Goal: Transaction & Acquisition: Purchase product/service

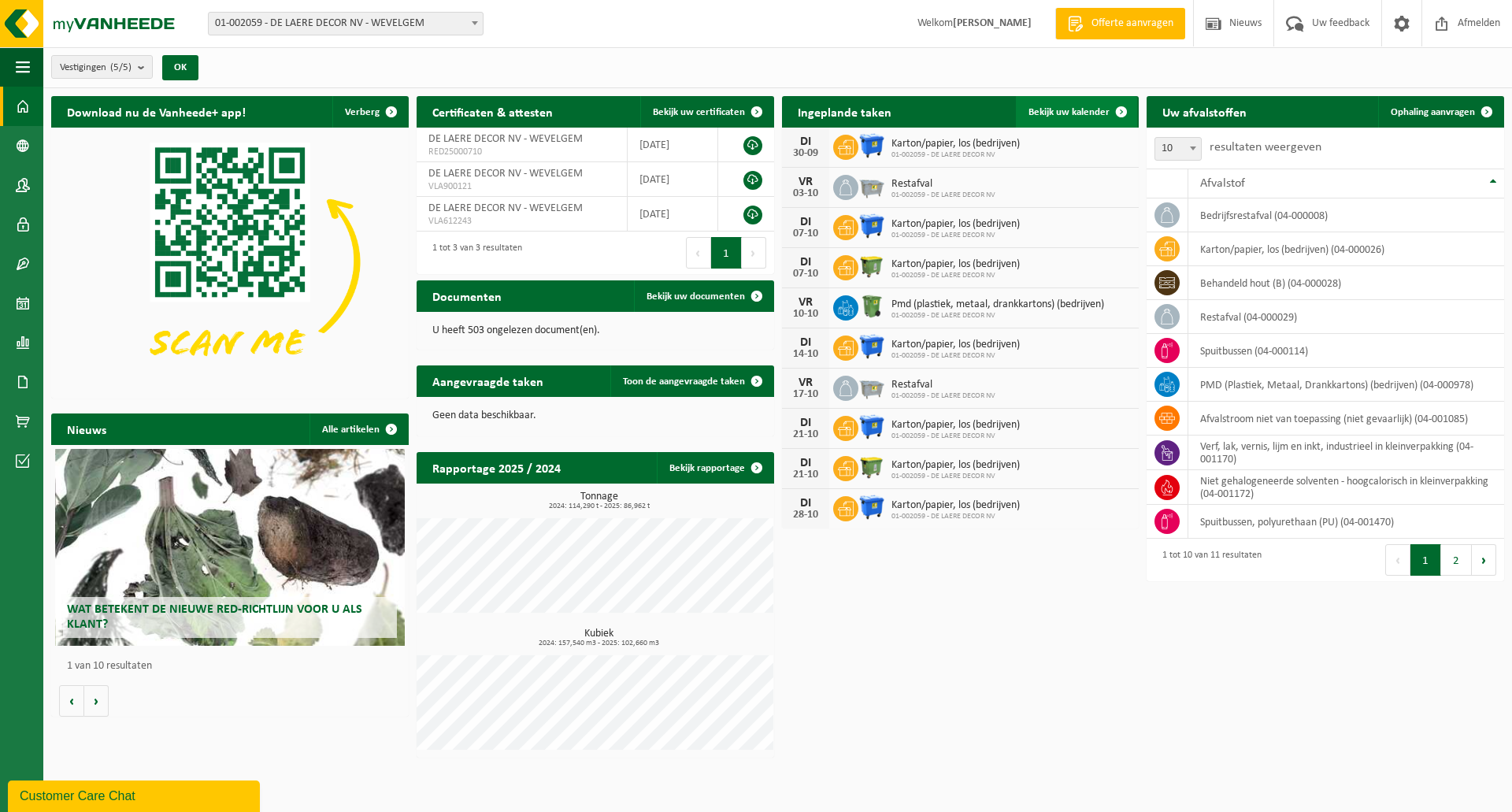
click at [1059, 114] on span "Bekijk uw kalender" at bounding box center [1069, 112] width 81 height 10
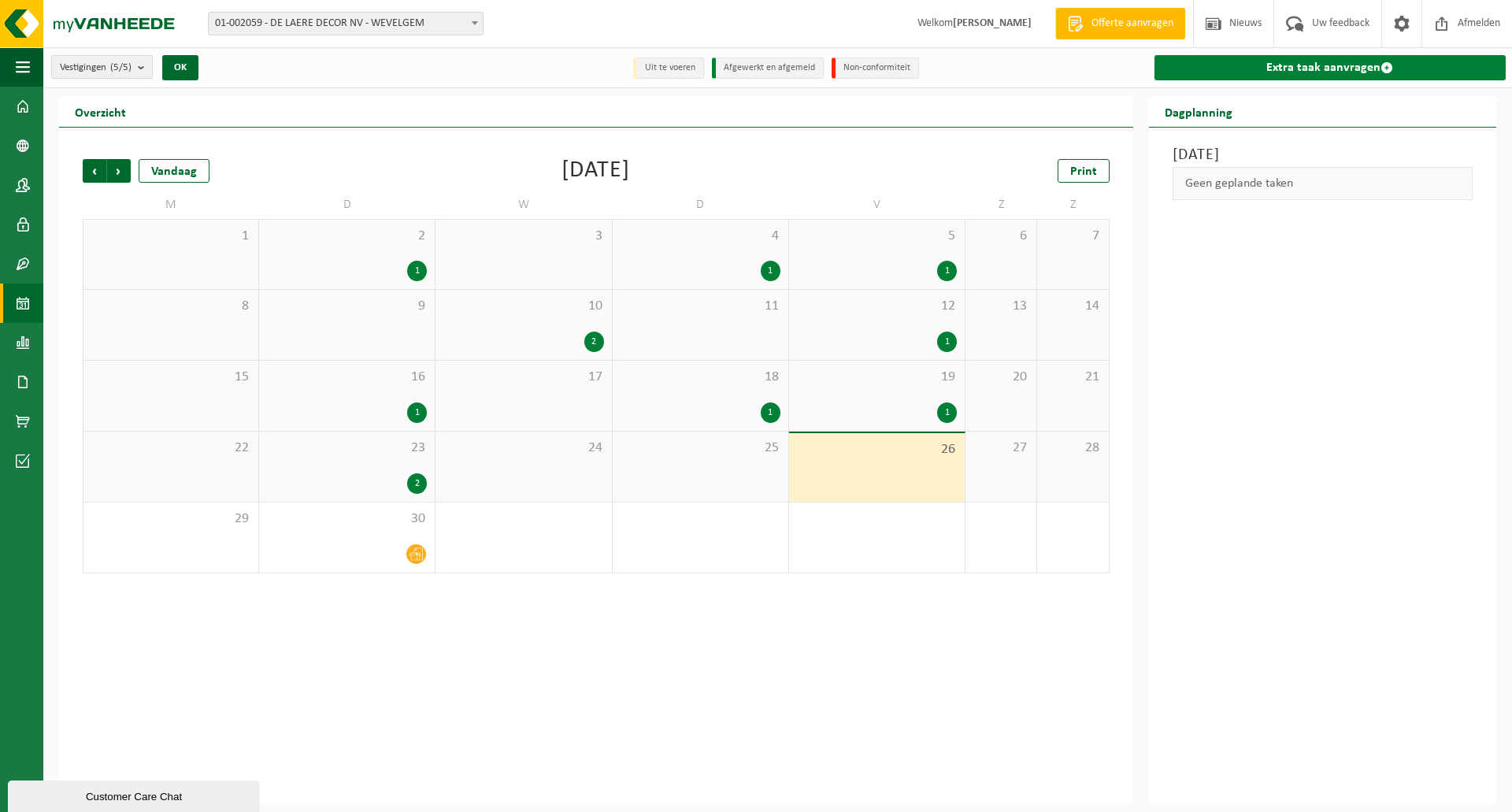
click at [1310, 65] on link "Extra taak aanvragen" at bounding box center [1330, 68] width 351 height 25
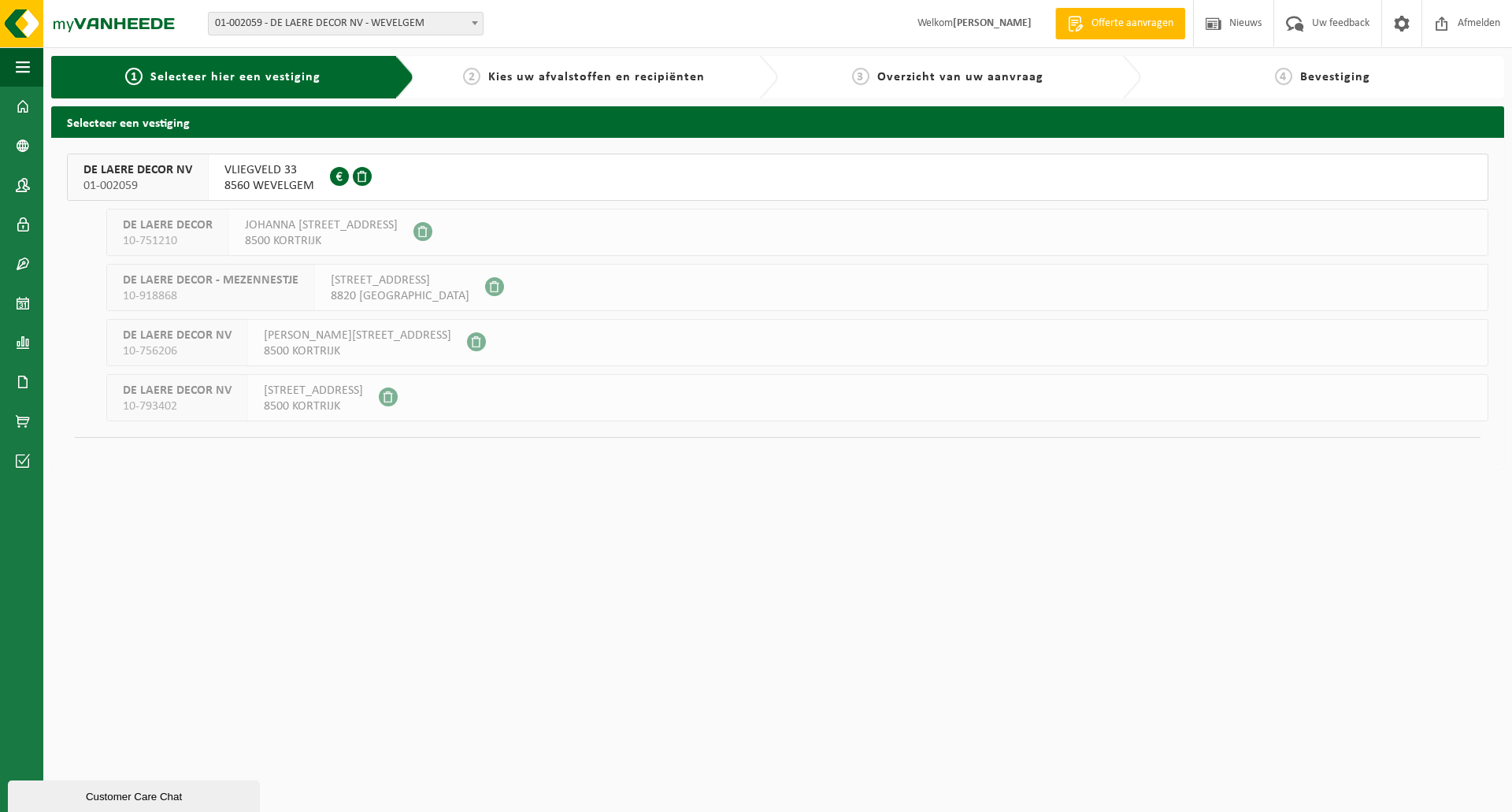
click at [143, 166] on span "DE LAERE DECOR NV" at bounding box center [138, 170] width 109 height 16
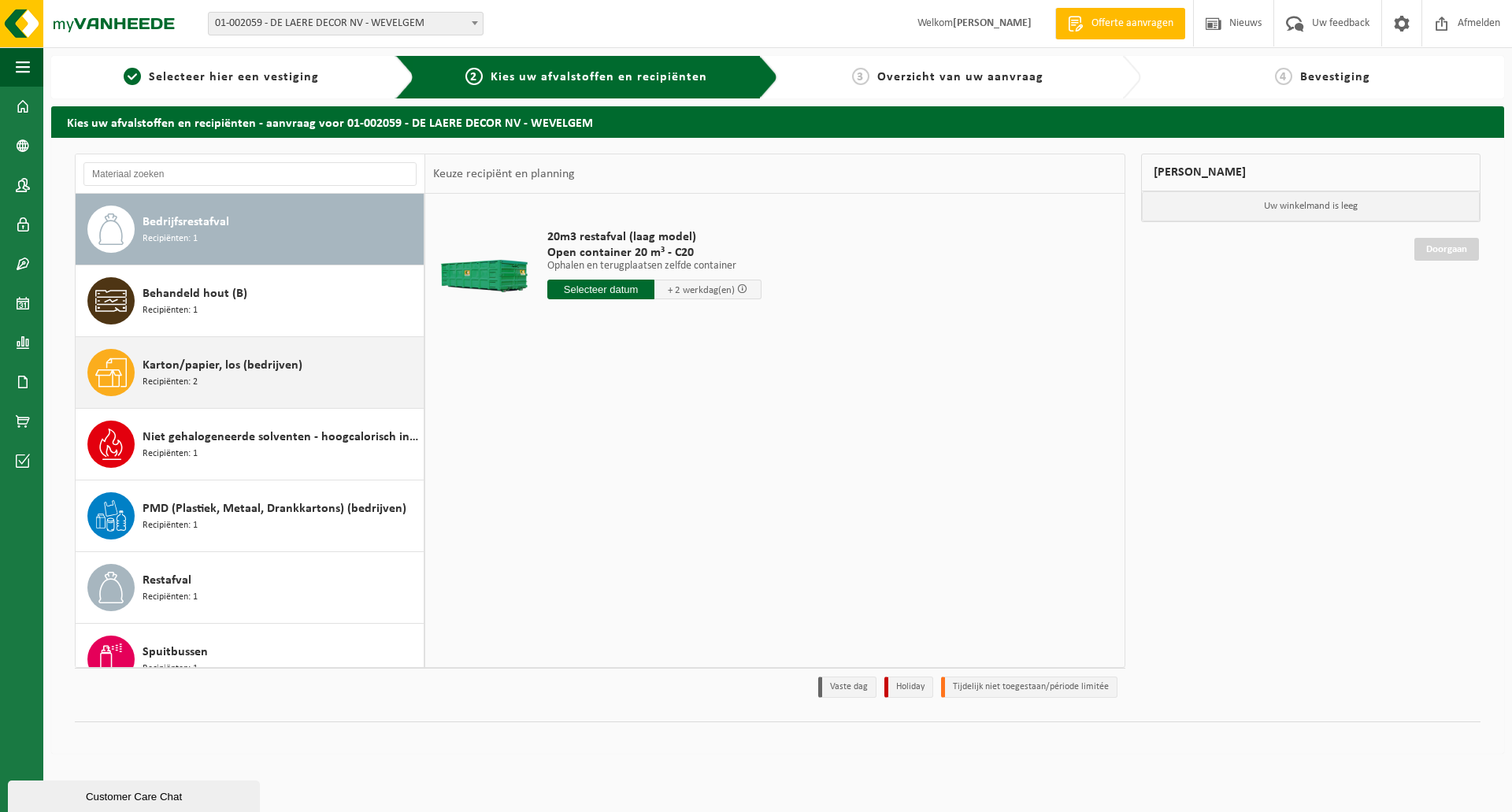
click at [174, 371] on span "Karton/papier, los (bedrijven)" at bounding box center [222, 365] width 159 height 19
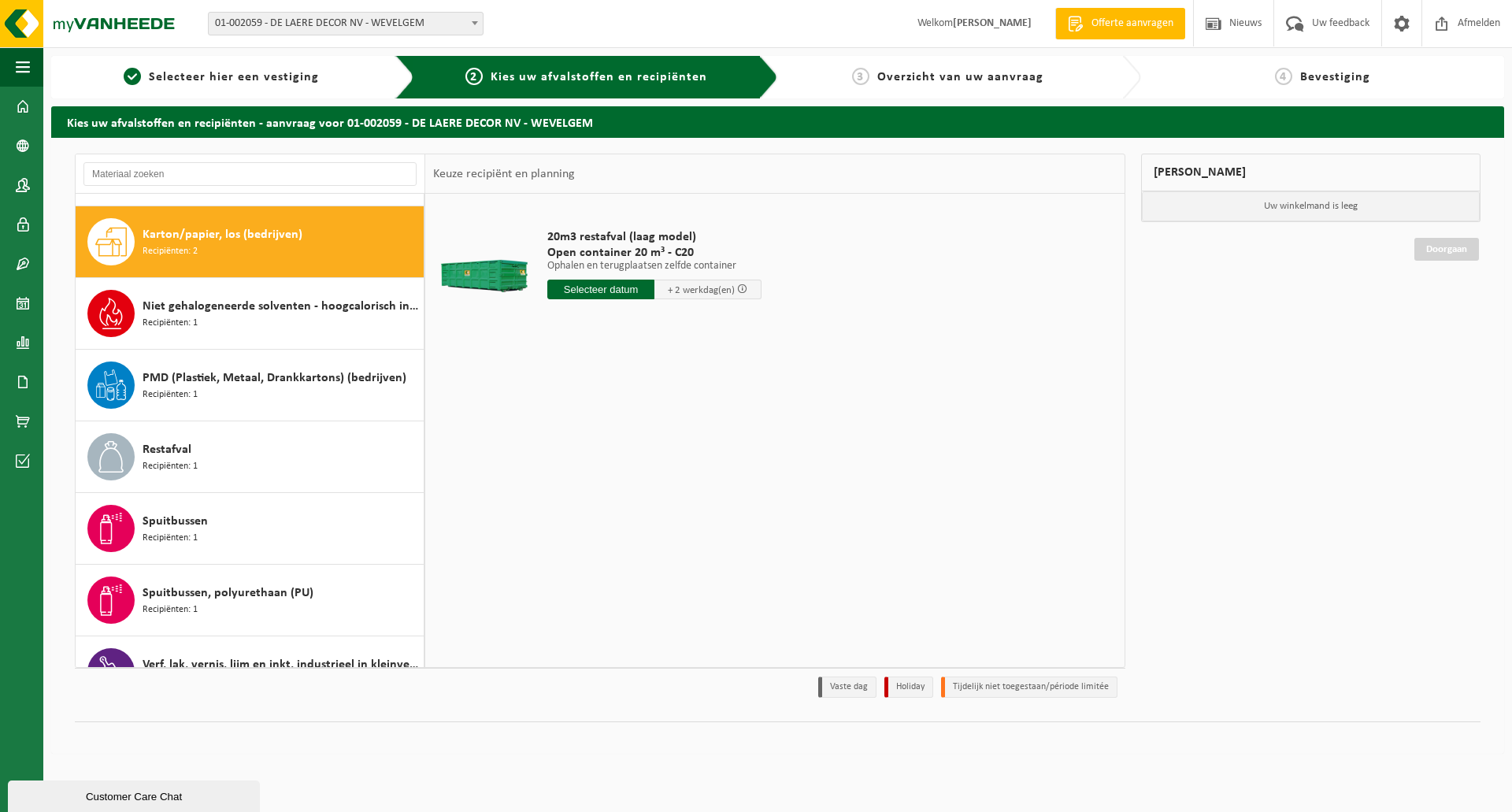
scroll to position [144, 0]
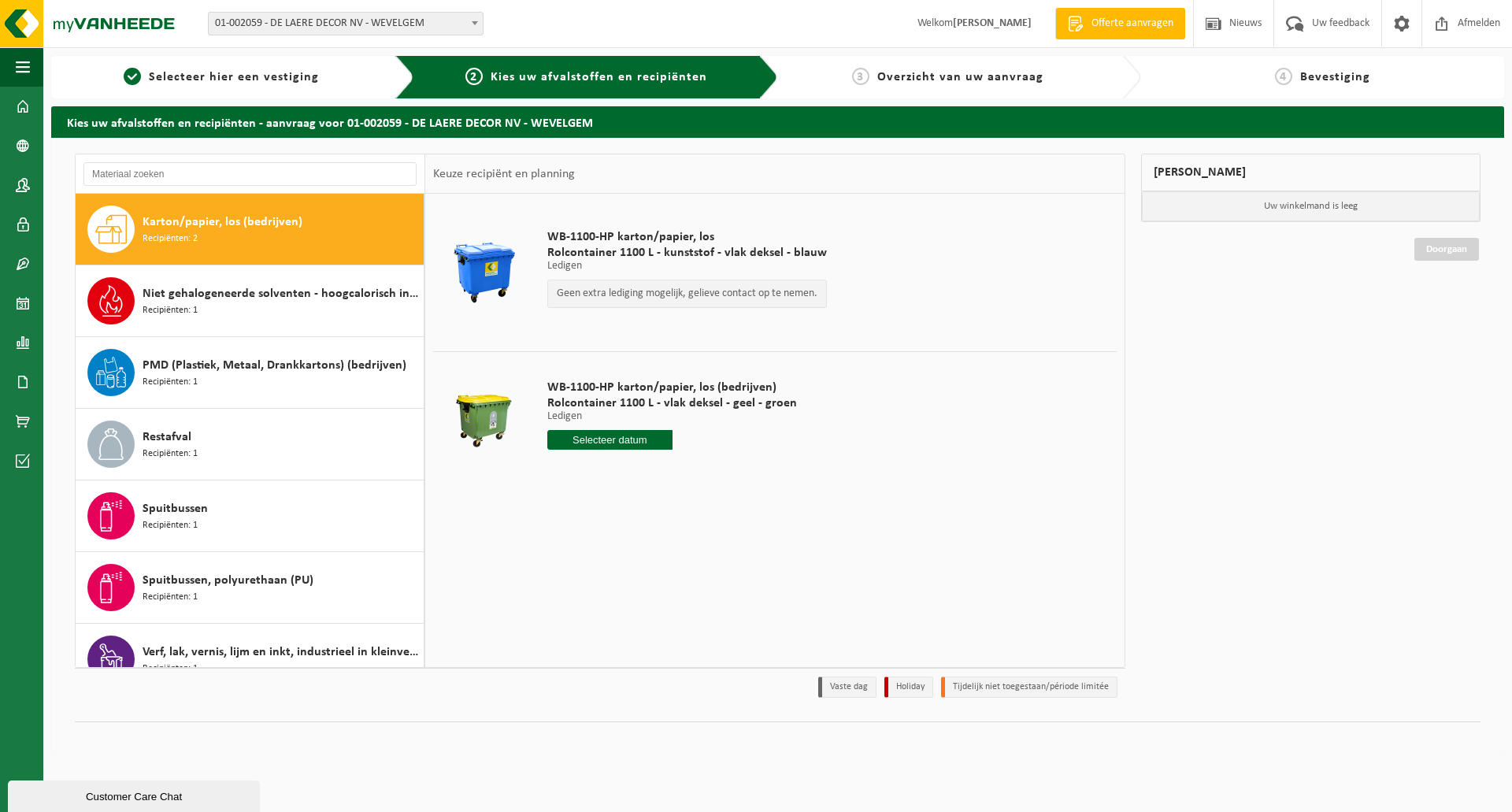
click at [612, 439] on input "text" at bounding box center [609, 440] width 125 height 20
click at [586, 633] on div "30" at bounding box center [589, 630] width 28 height 25
type input "Van 2025-09-30"
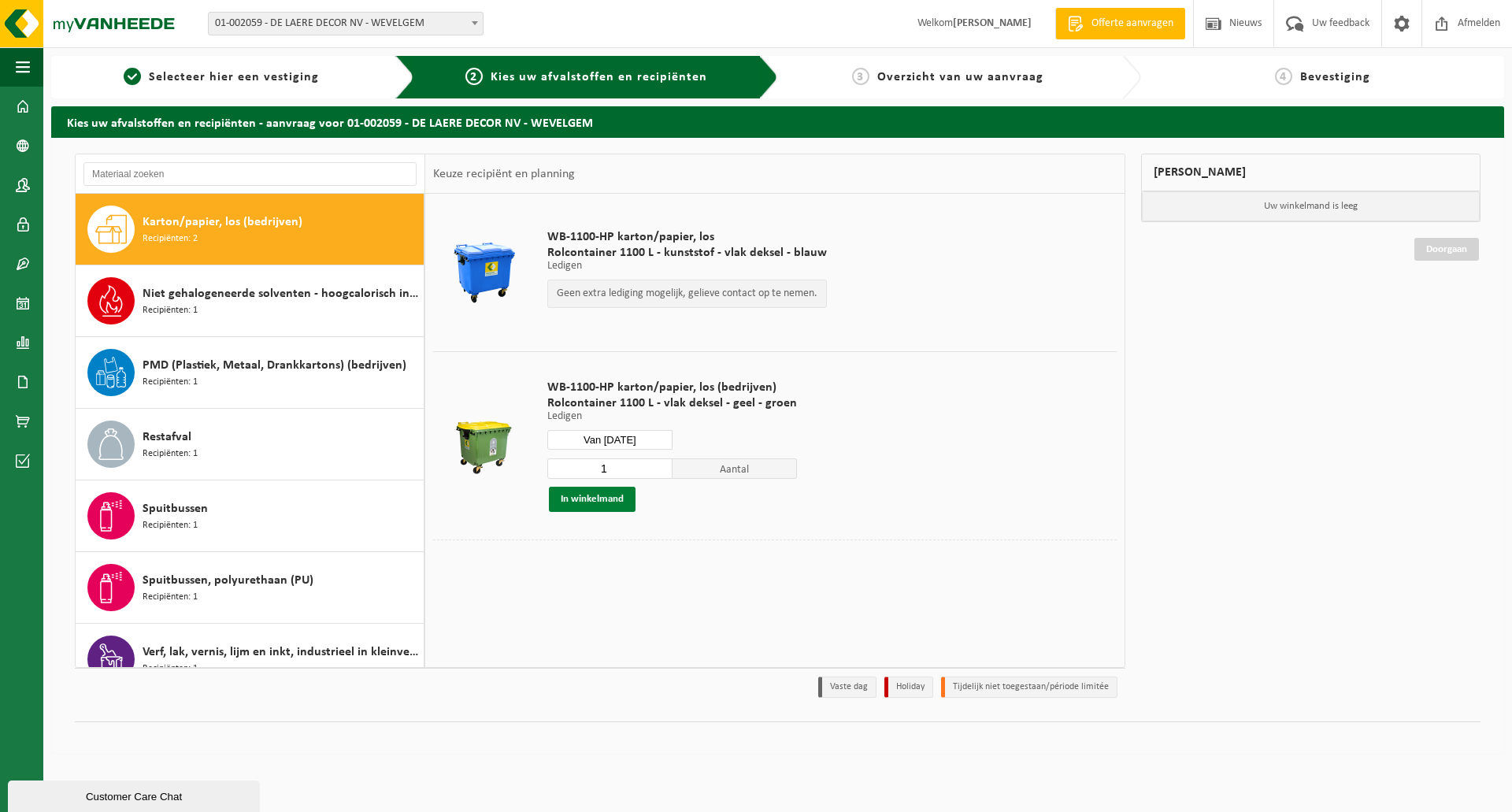
click at [580, 498] on button "In winkelmand" at bounding box center [592, 500] width 87 height 25
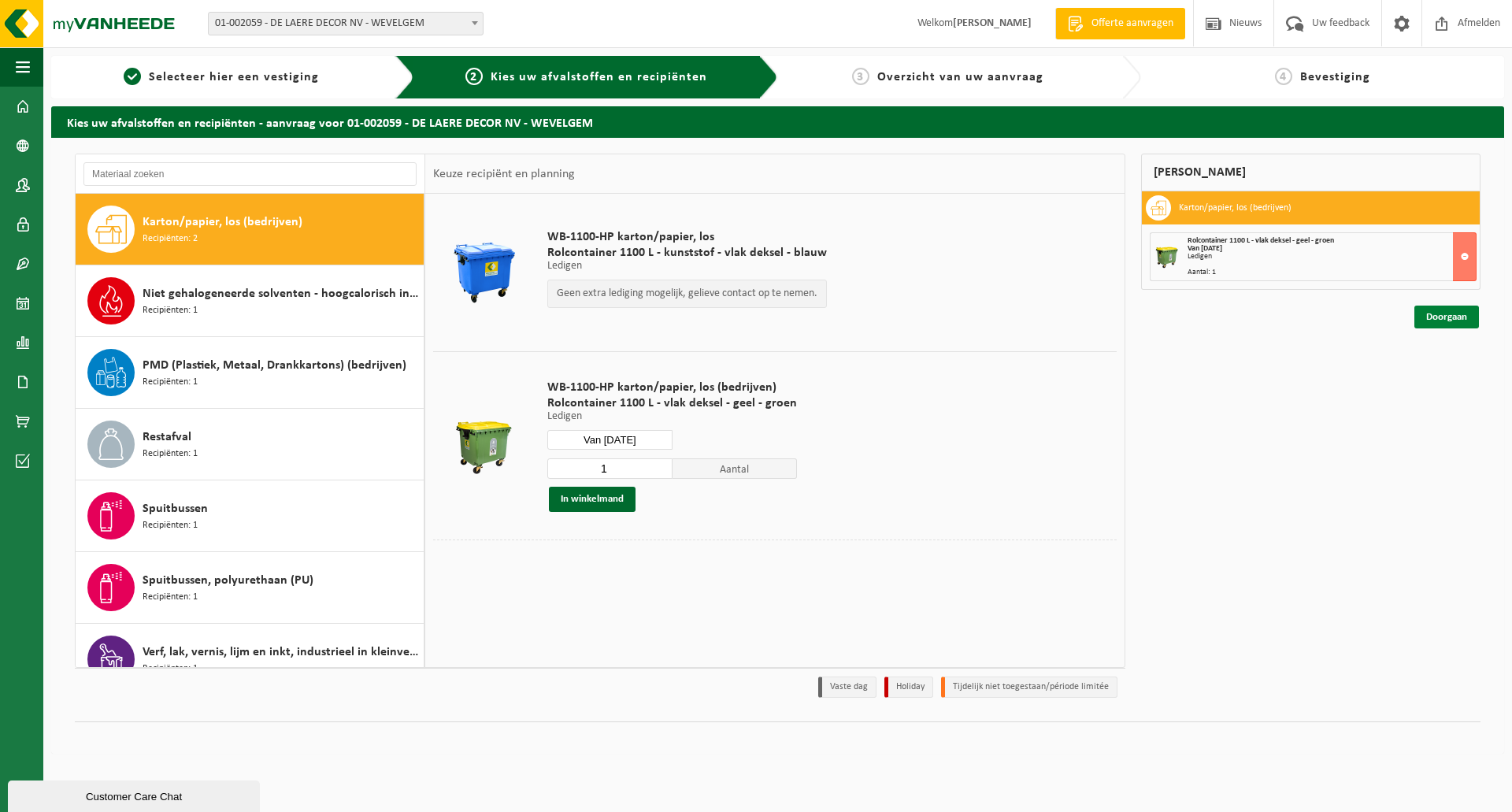
click at [1439, 319] on link "Doorgaan" at bounding box center [1446, 317] width 64 height 23
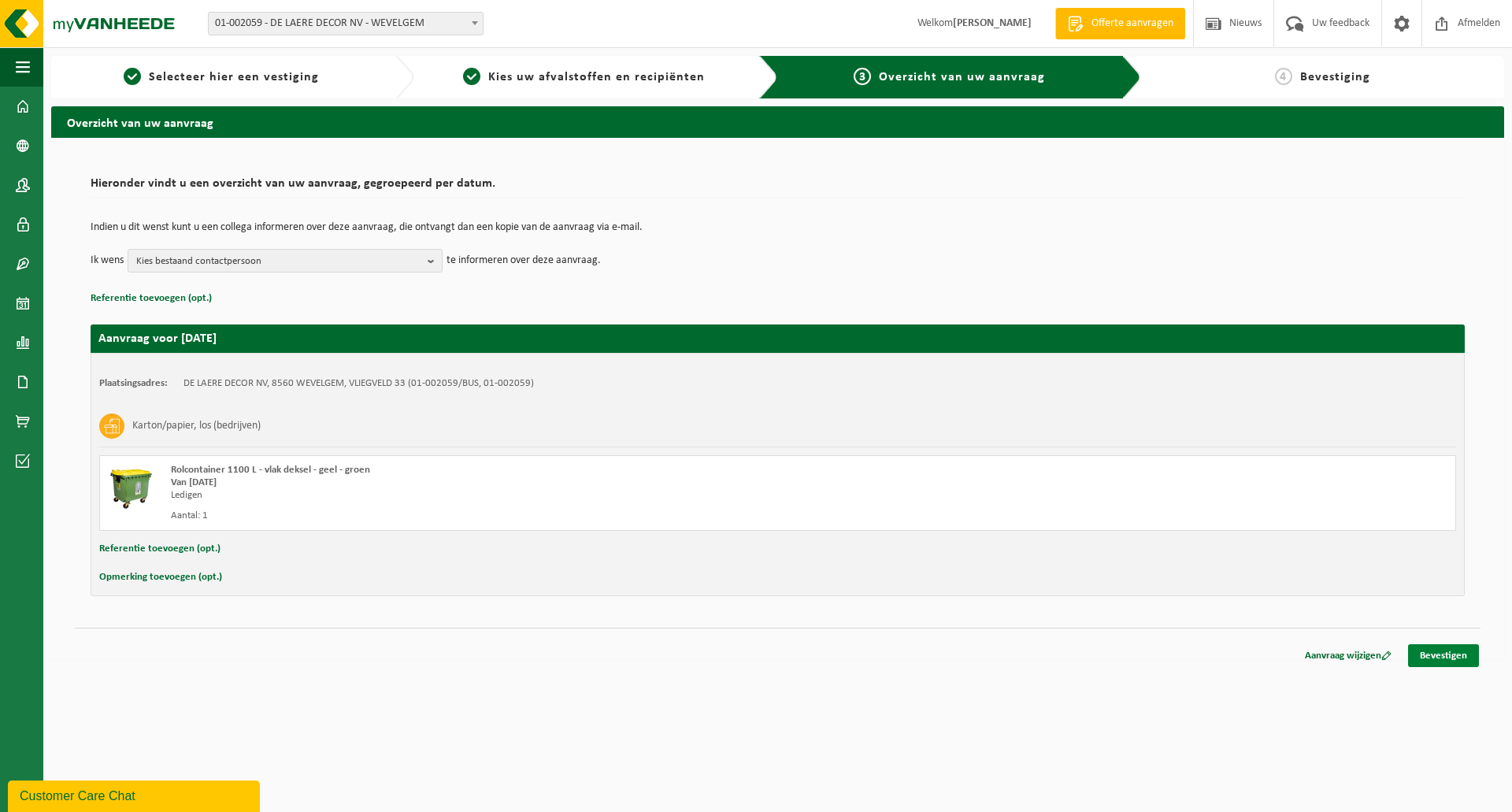
click at [1439, 652] on link "Bevestigen" at bounding box center [1443, 655] width 71 height 23
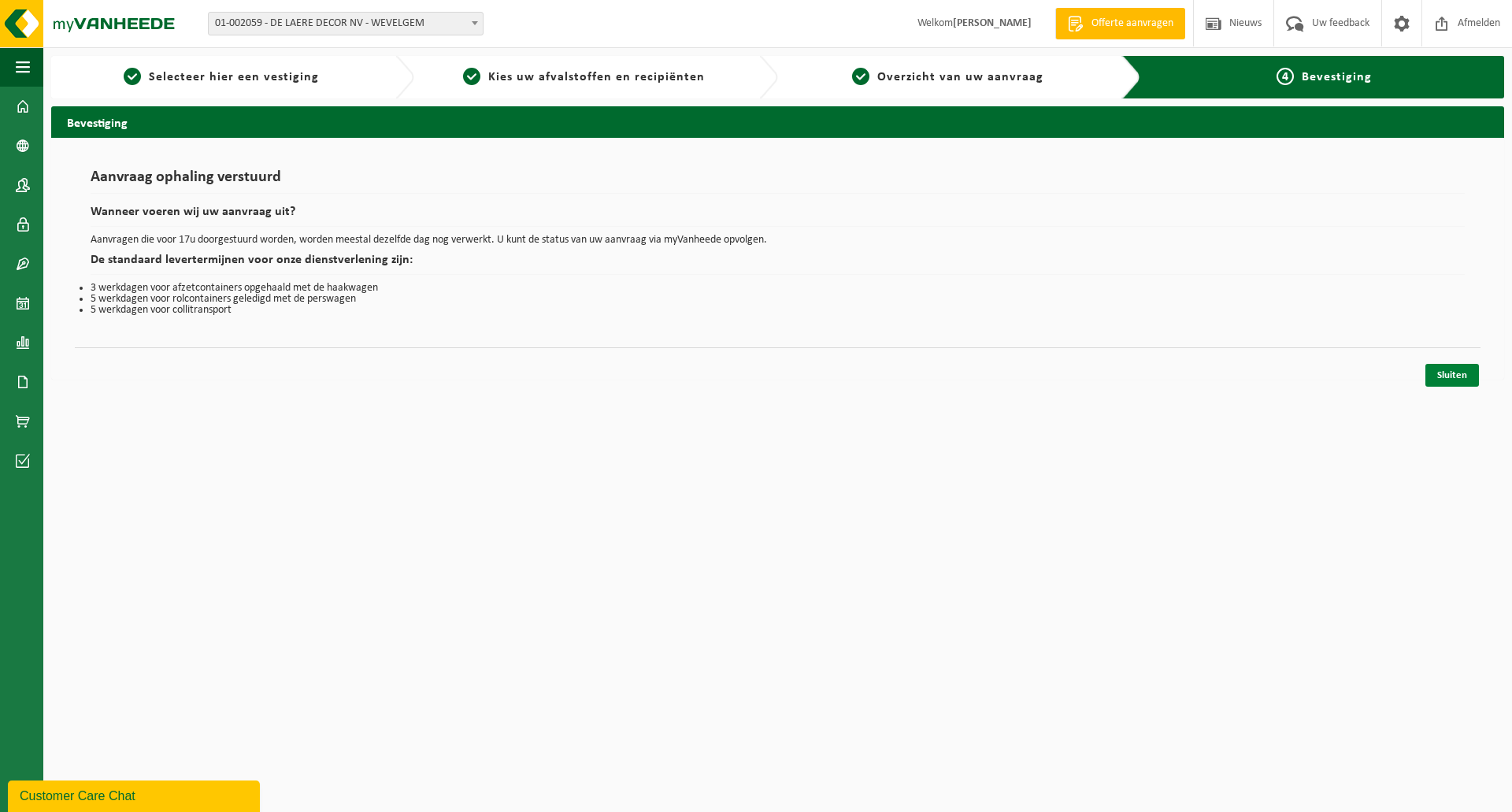
click at [1444, 368] on link "Sluiten" at bounding box center [1452, 375] width 53 height 23
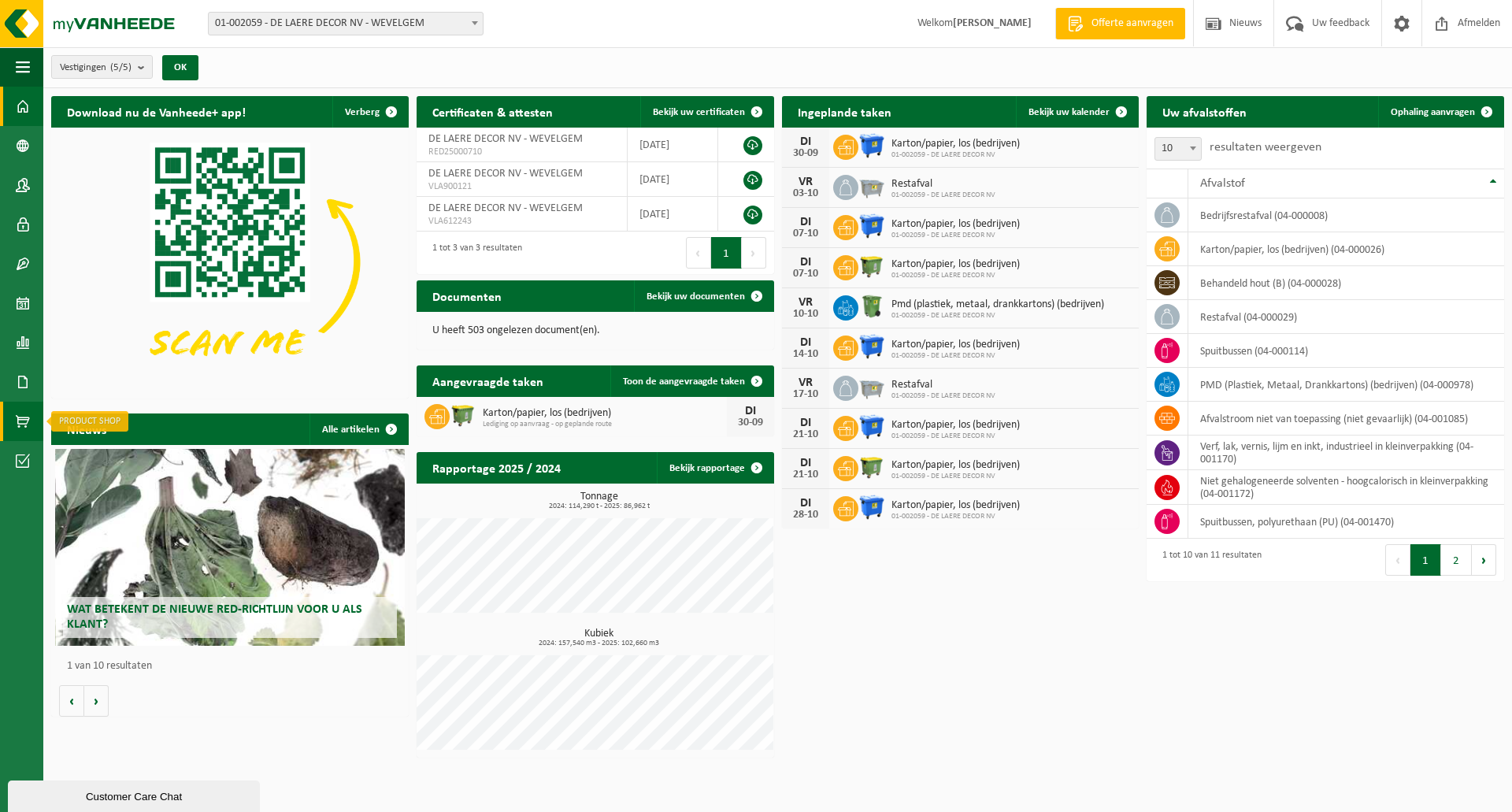
click at [14, 415] on link "Product Shop" at bounding box center [22, 421] width 43 height 39
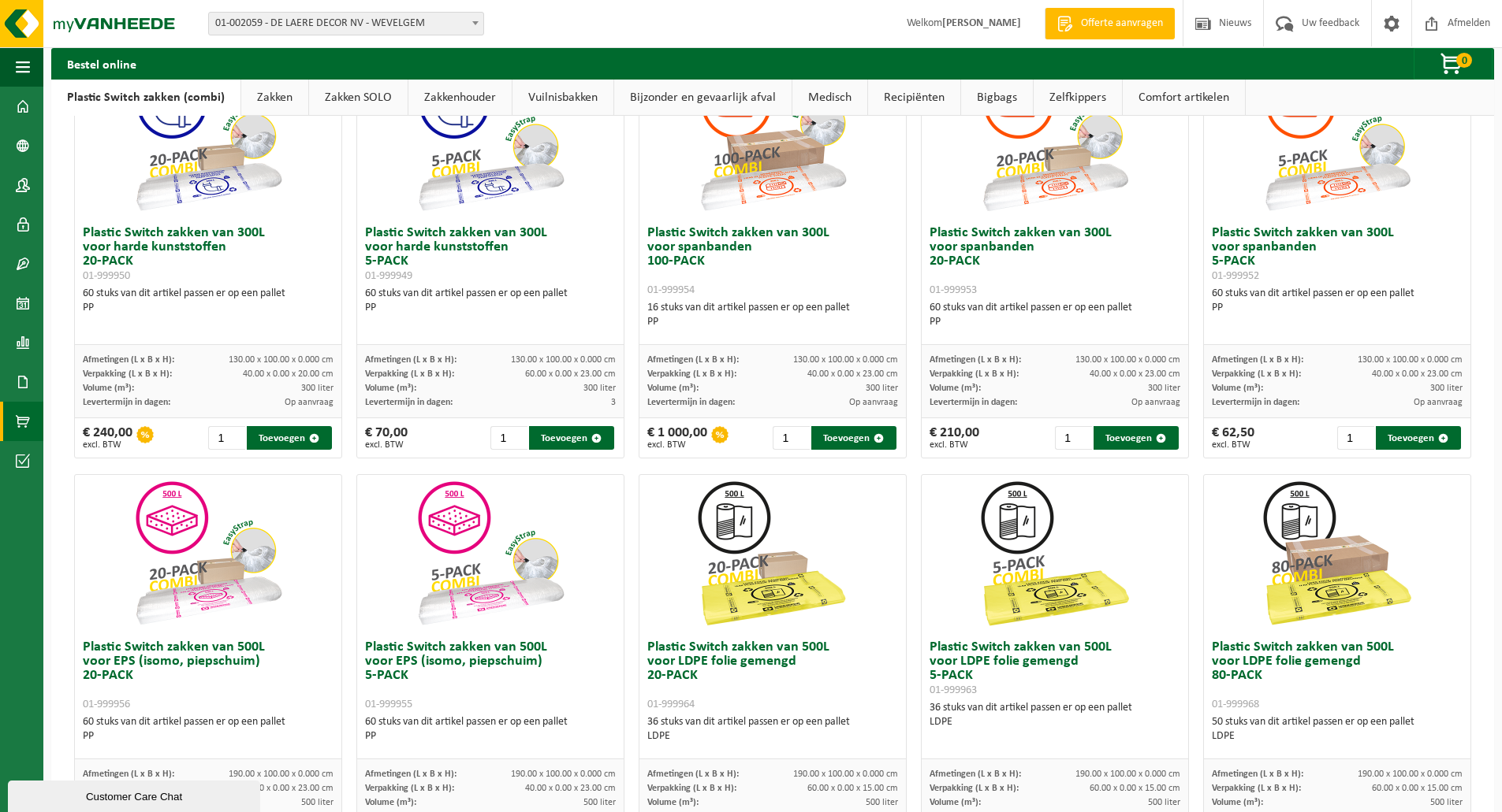
scroll to position [158, 0]
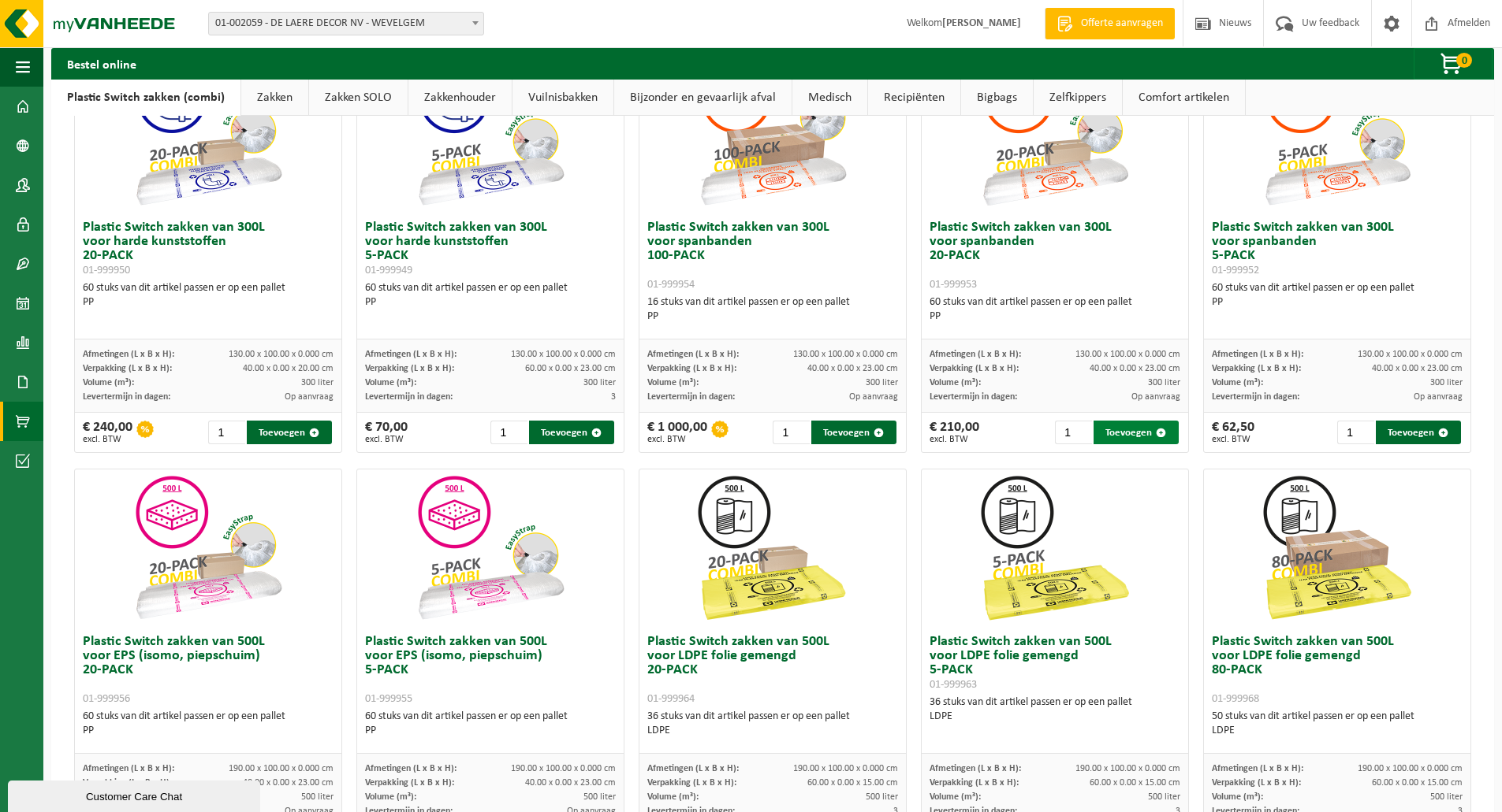
click at [1103, 433] on button "Toevoegen" at bounding box center [1136, 433] width 85 height 23
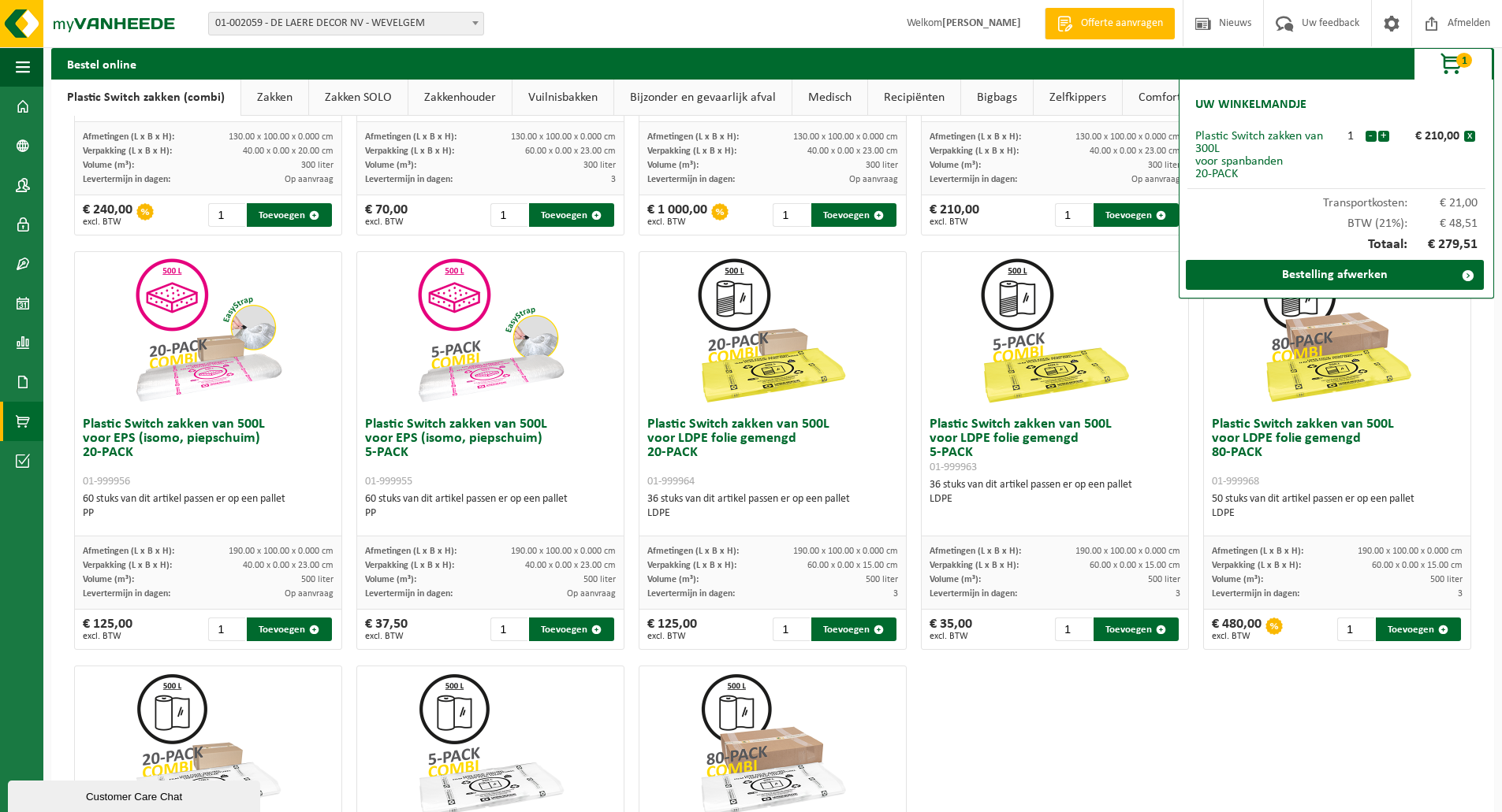
scroll to position [394, 0]
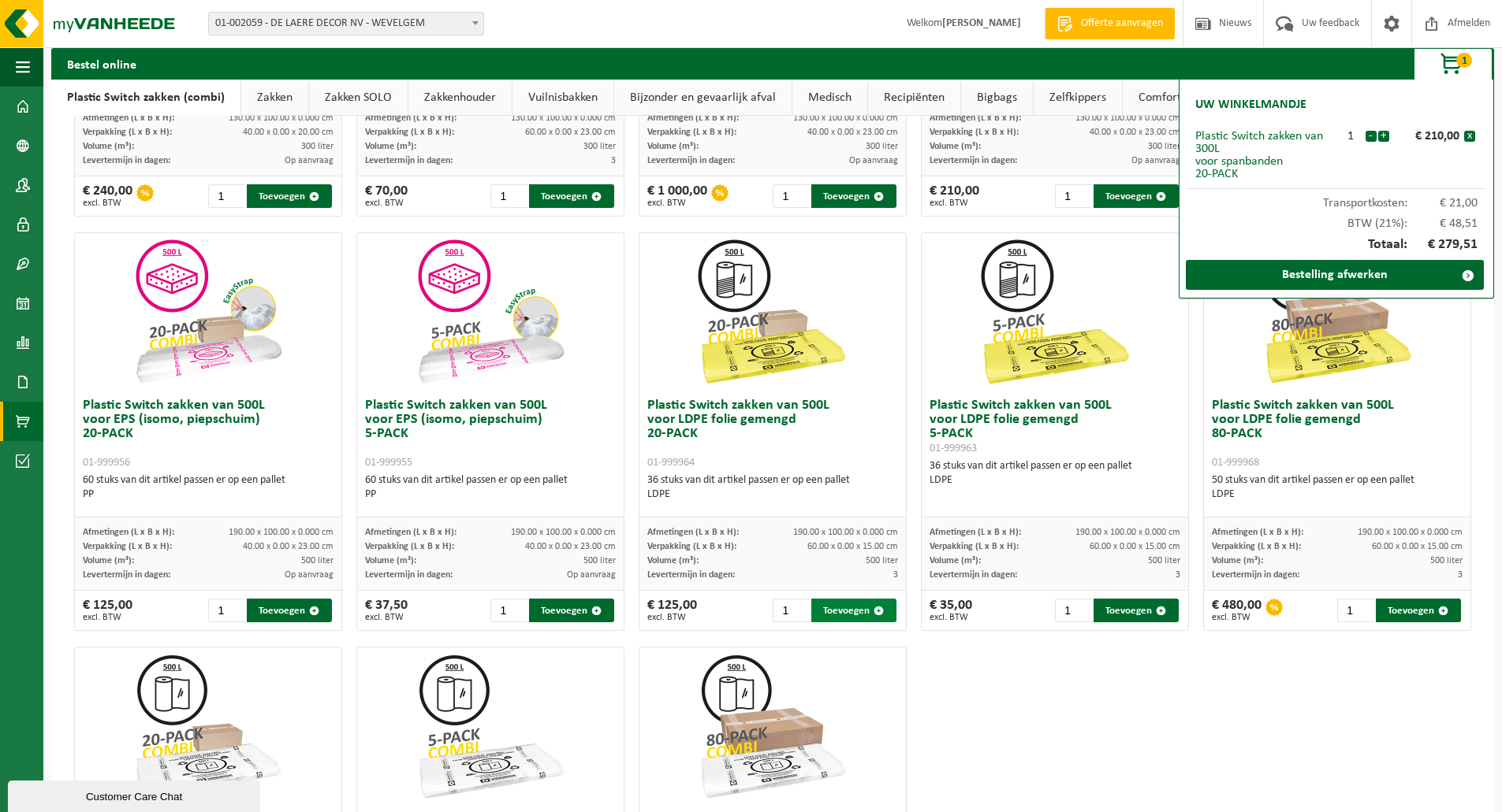
click at [831, 611] on button "Toevoegen" at bounding box center [853, 611] width 85 height 23
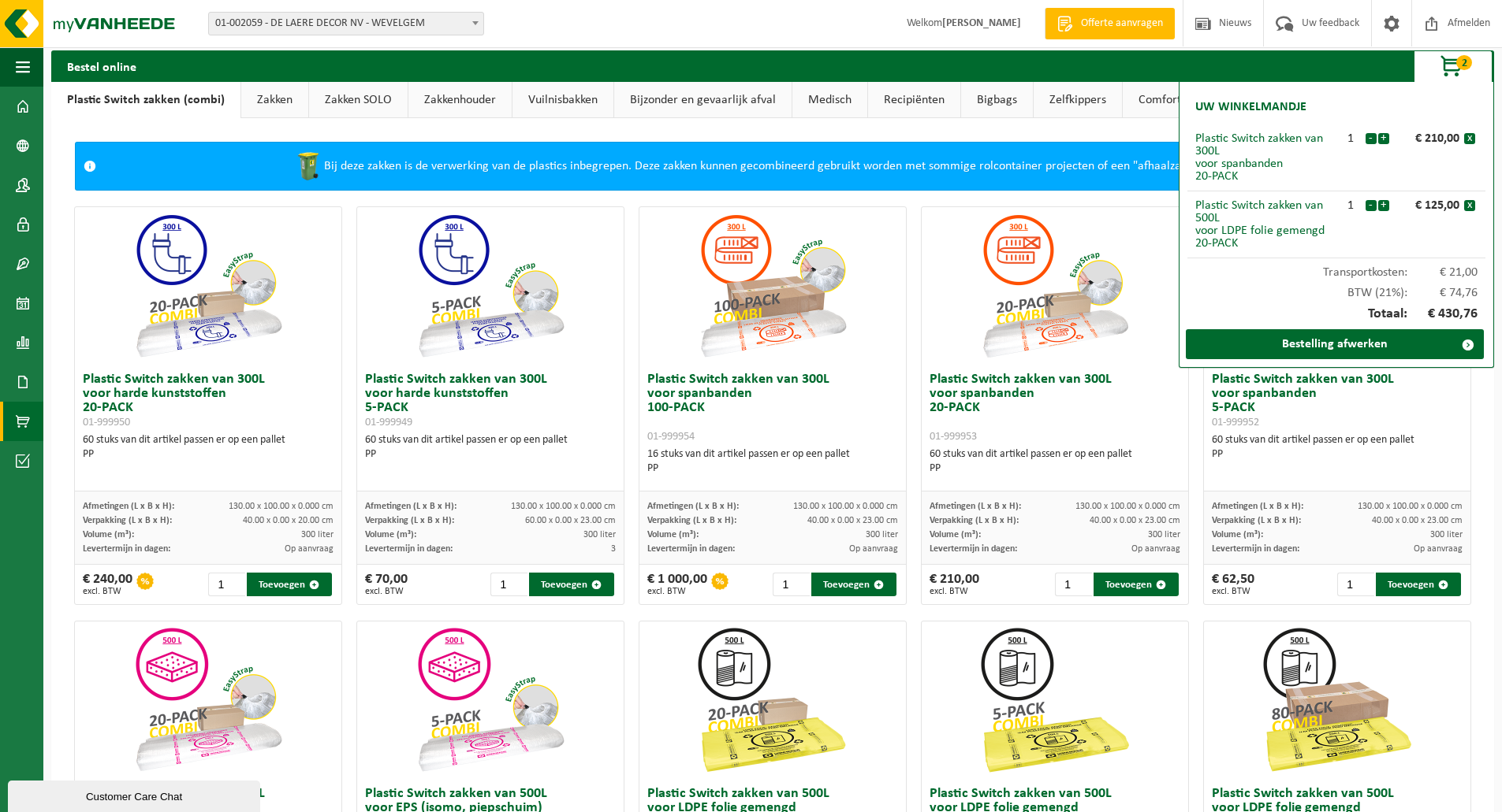
scroll to position [0, 0]
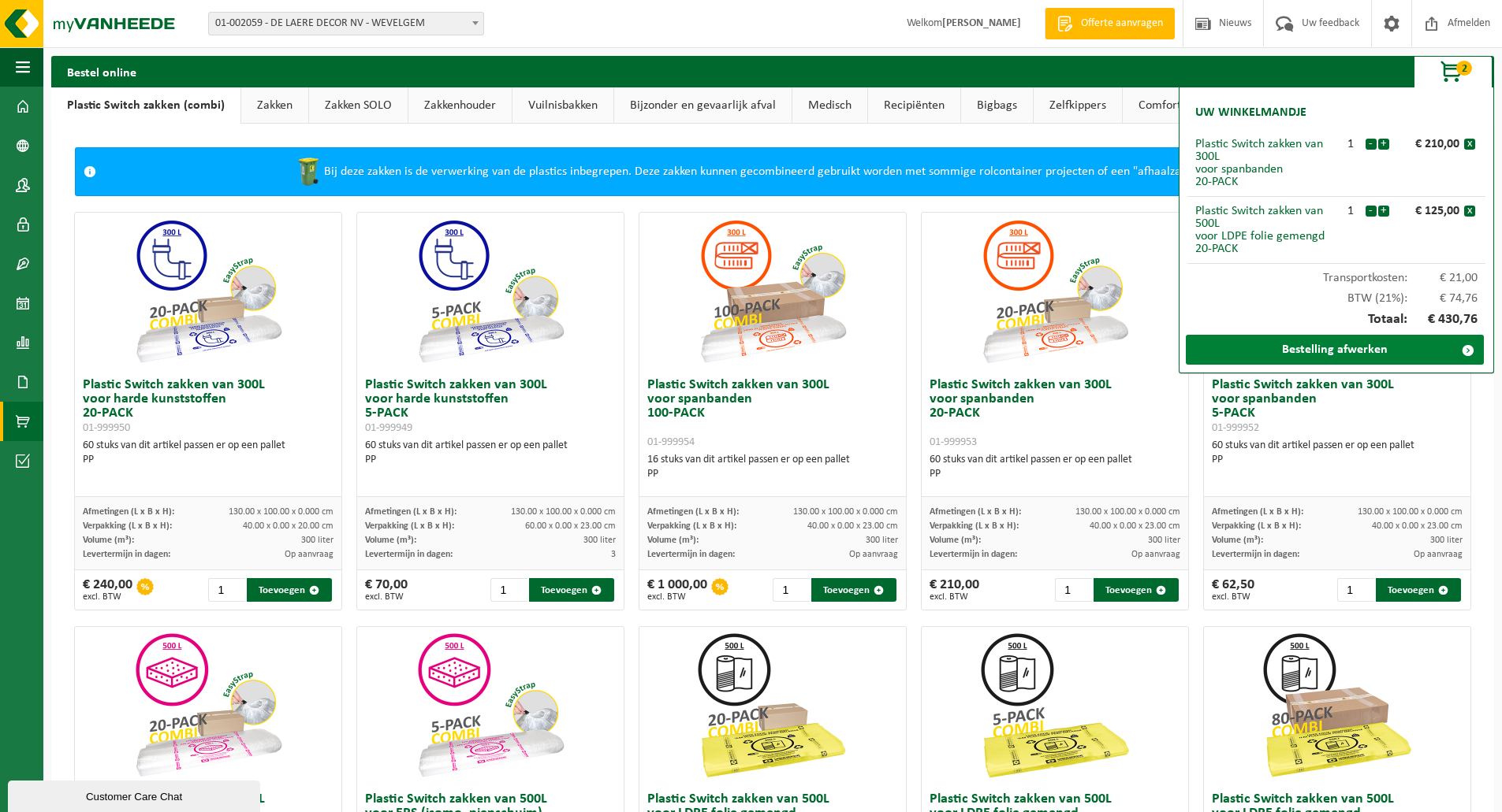
click at [1334, 348] on link "Bestelling afwerken" at bounding box center [1334, 350] width 298 height 30
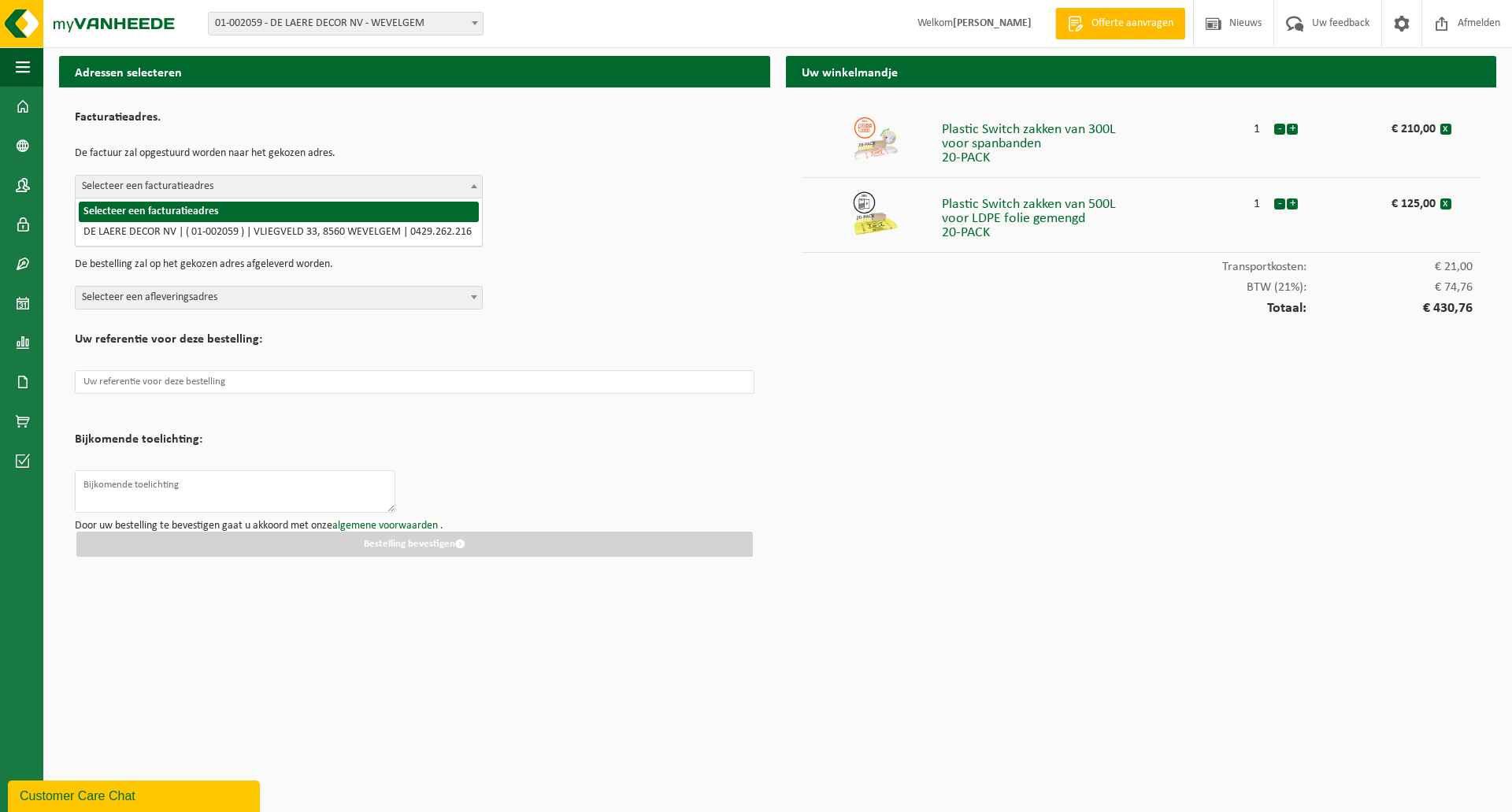
click at [480, 183] on span at bounding box center [473, 185] width 16 height 21
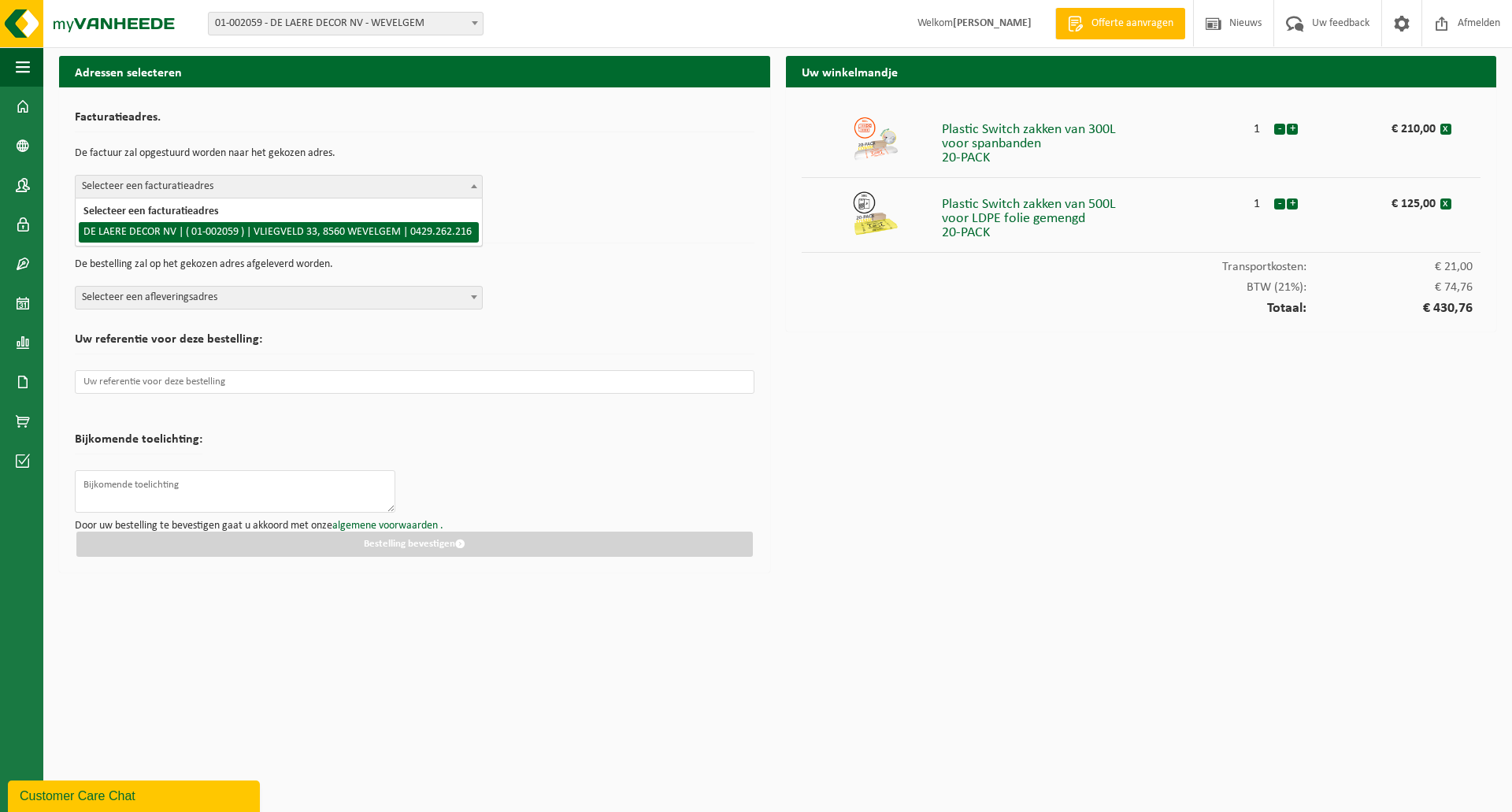
select select "7345"
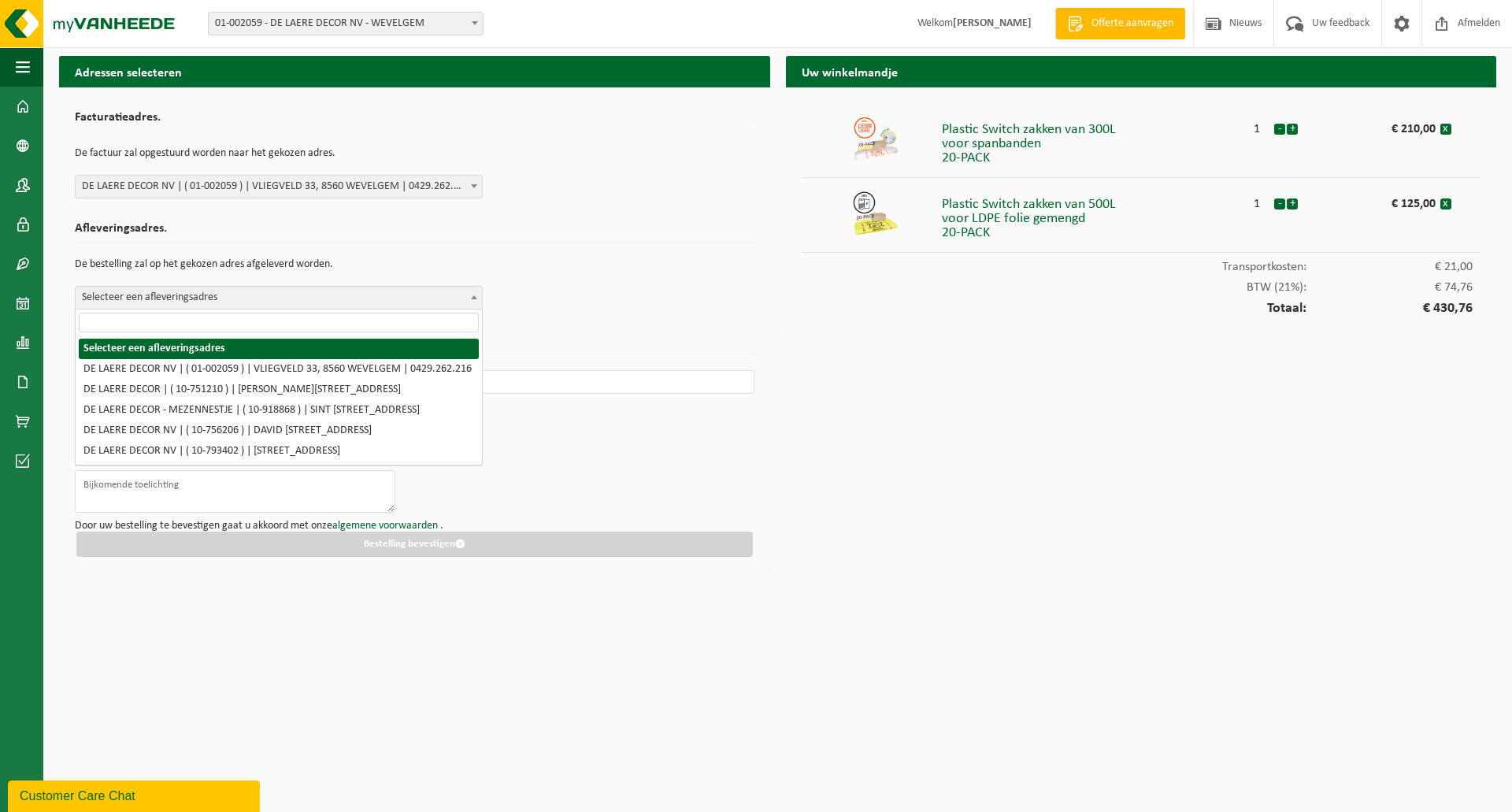
click at [149, 297] on span "Selecteer een afleveringsadres" at bounding box center [279, 297] width 407 height 22
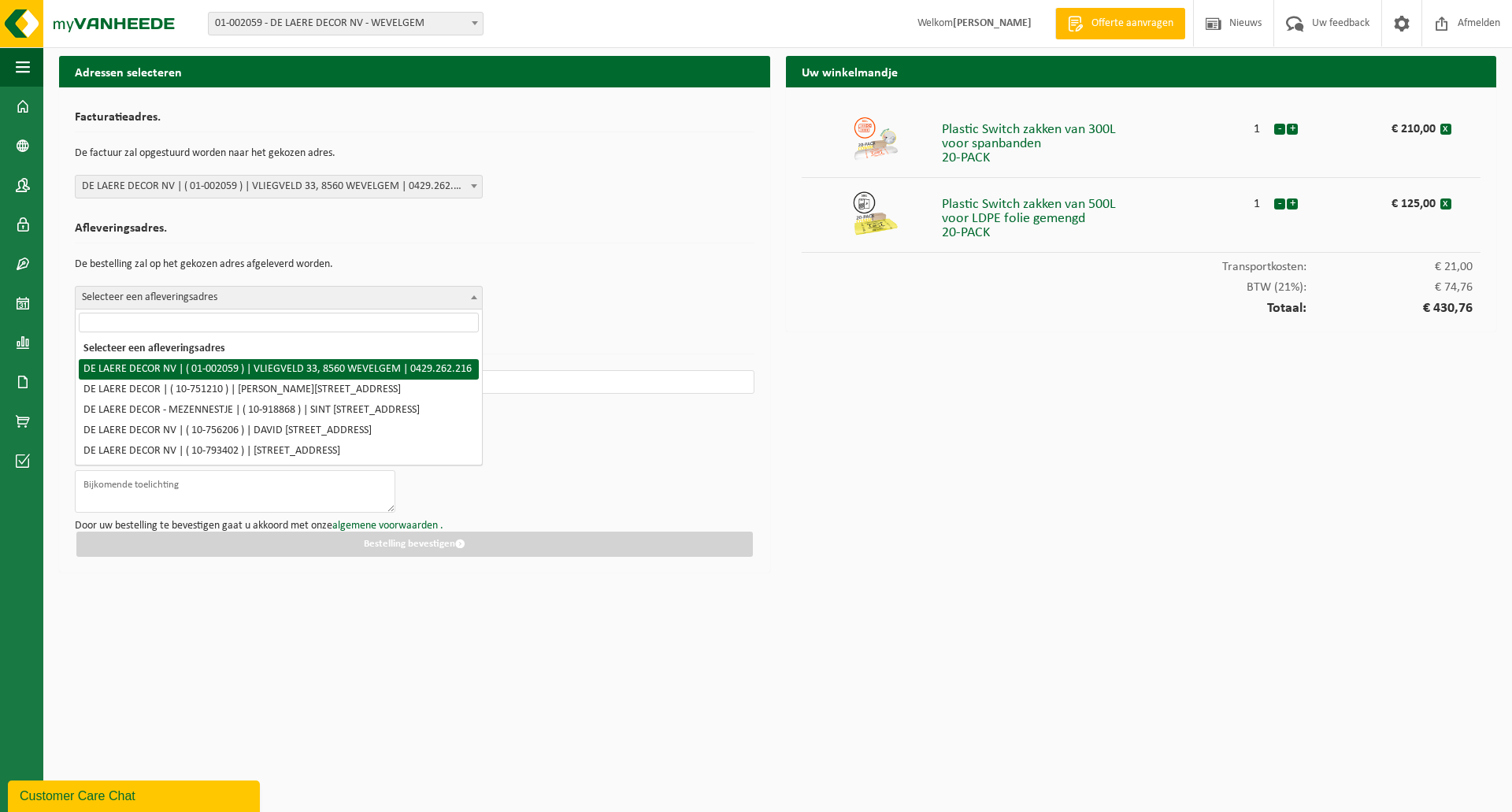
select select "7345"
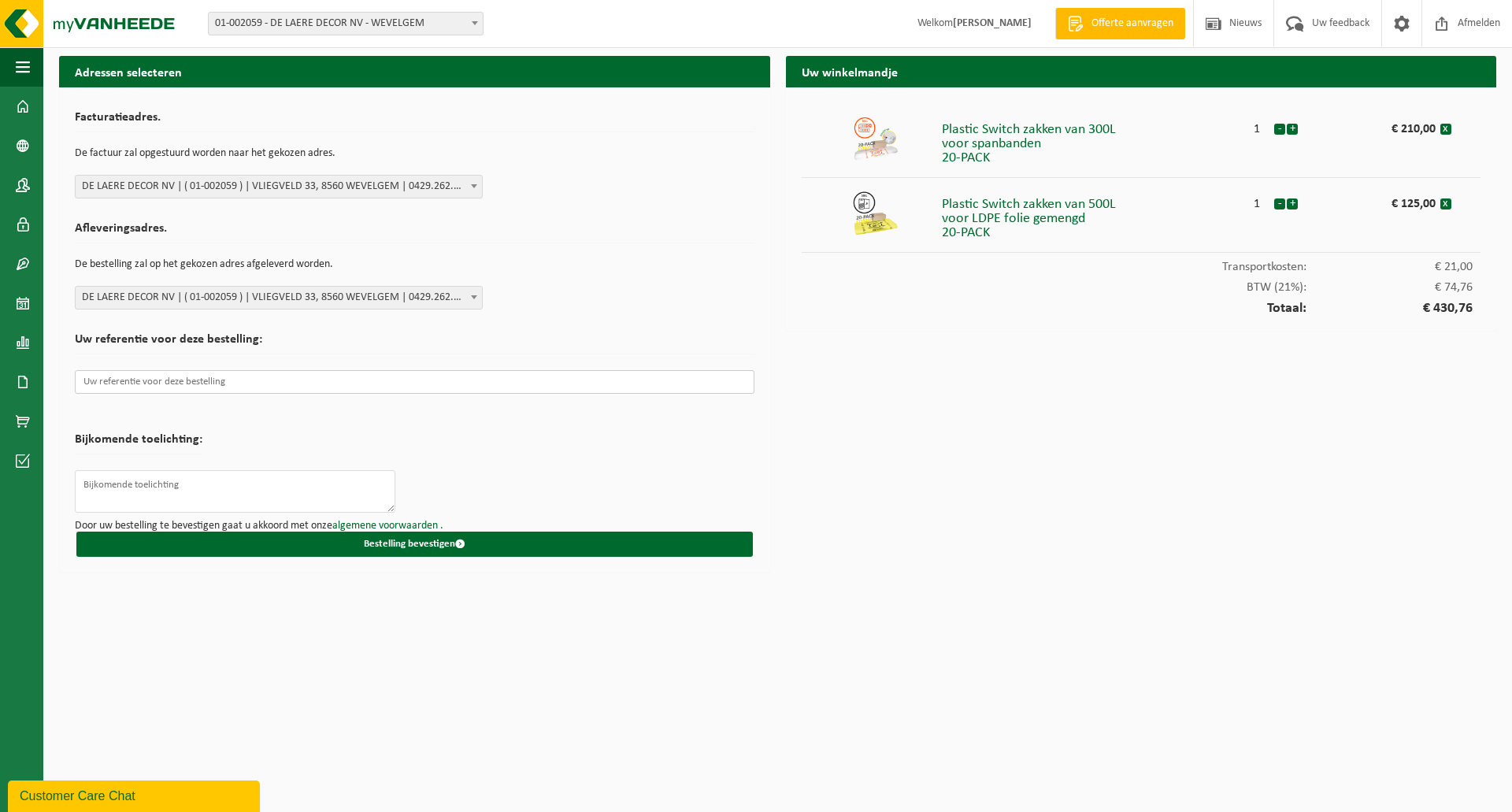
click at [121, 388] on input "text" at bounding box center [415, 382] width 680 height 23
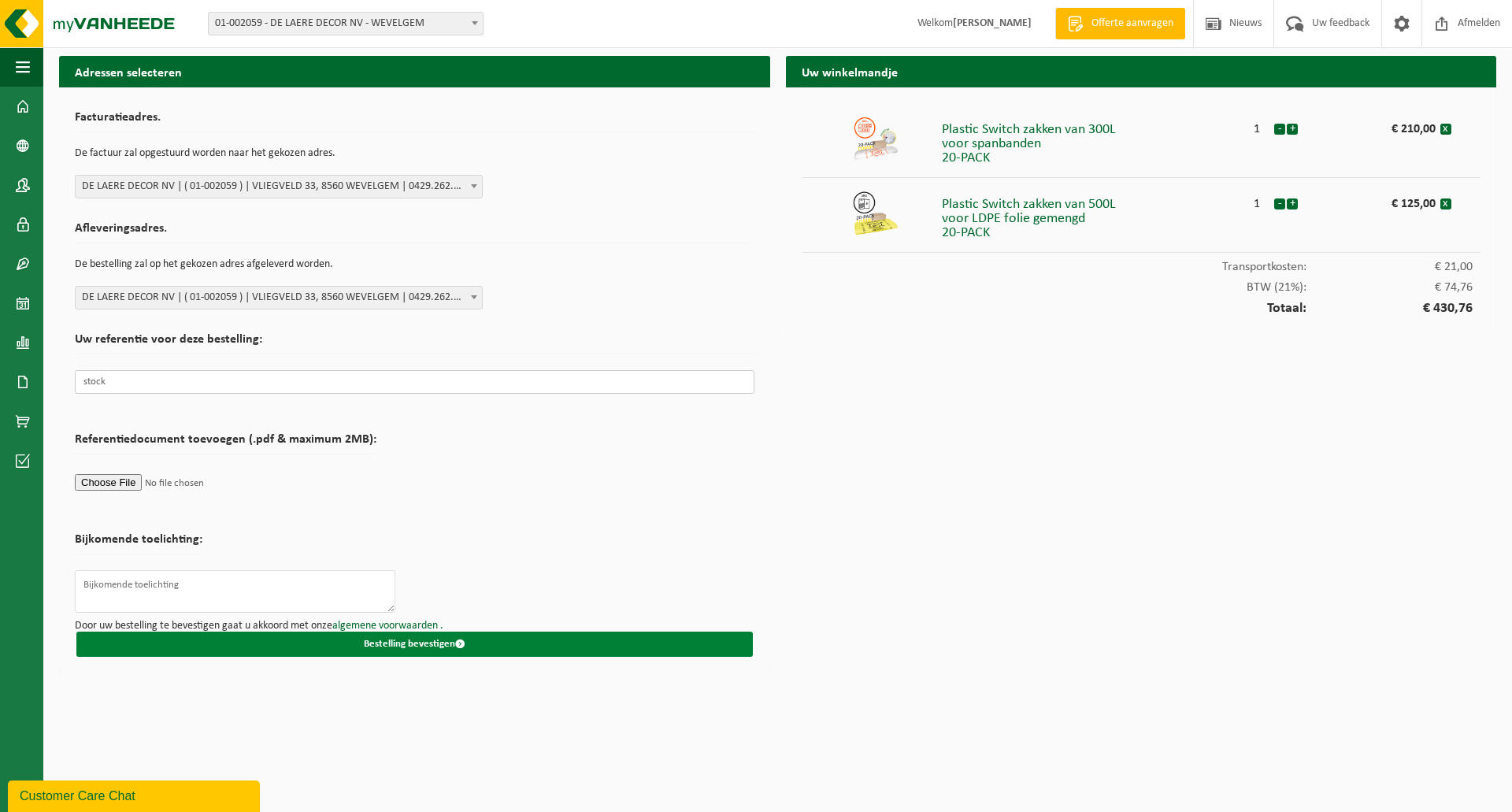
type input "stock"
click at [396, 642] on button "Bestelling bevestigen" at bounding box center [414, 644] width 676 height 25
